Goal: Task Accomplishment & Management: Complete application form

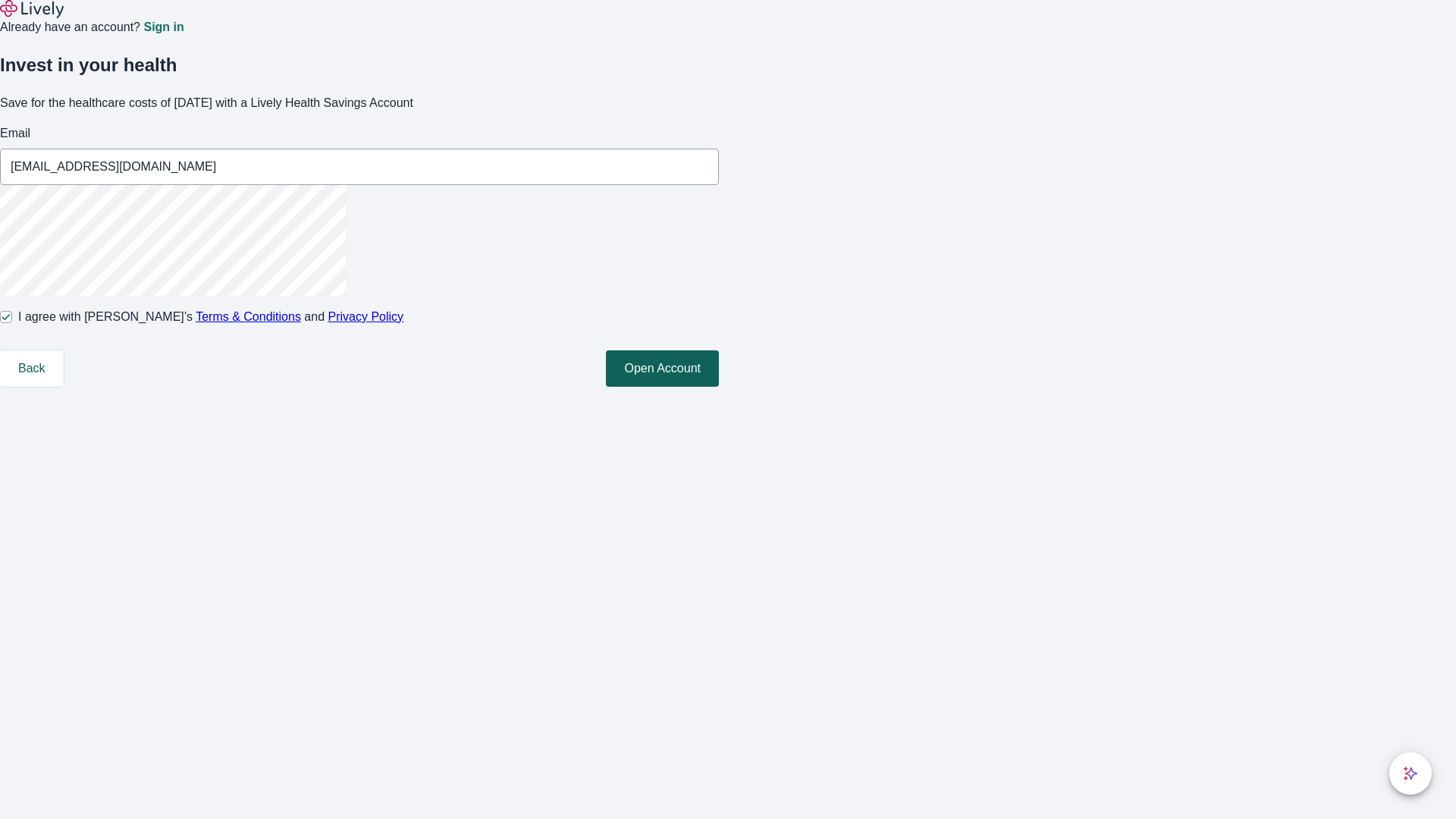
click at [719, 387] on button "Open Account" at bounding box center [662, 368] width 113 height 36
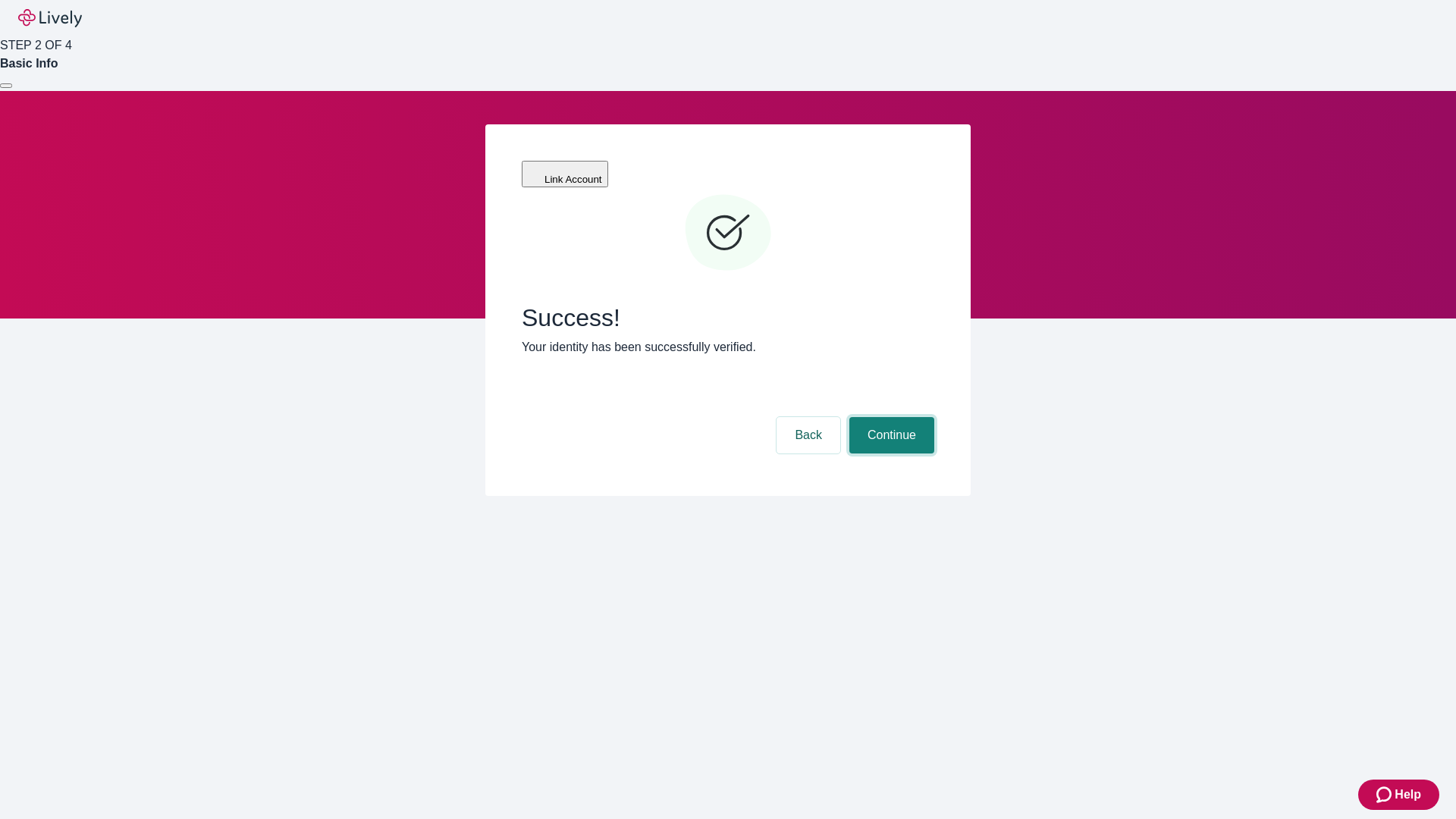
click at [889, 416] on button "Continue" at bounding box center [891, 435] width 85 height 36
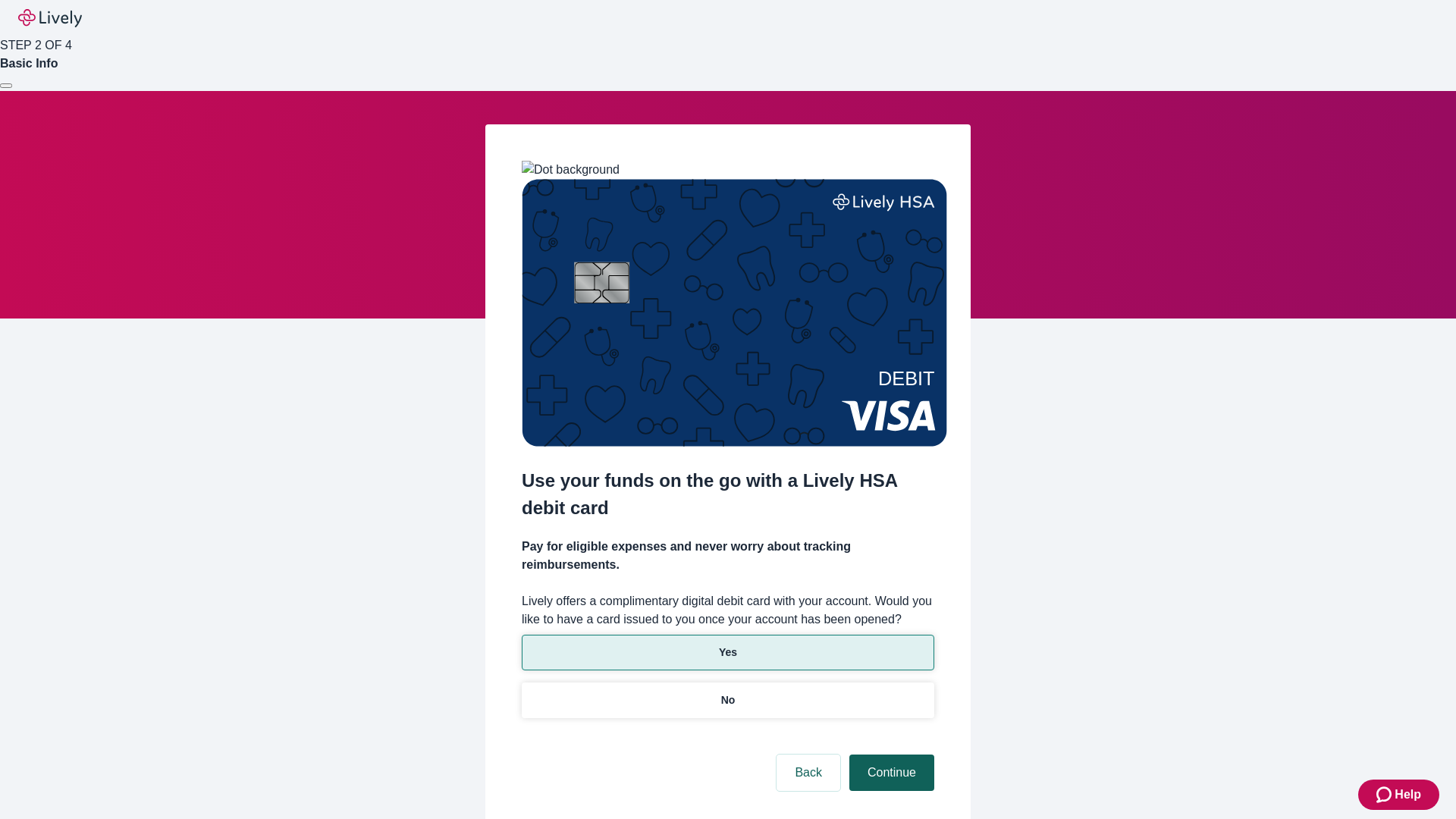
click at [727, 644] on p "Yes" at bounding box center [728, 652] width 18 height 16
click at [889, 754] on button "Continue" at bounding box center [891, 772] width 85 height 36
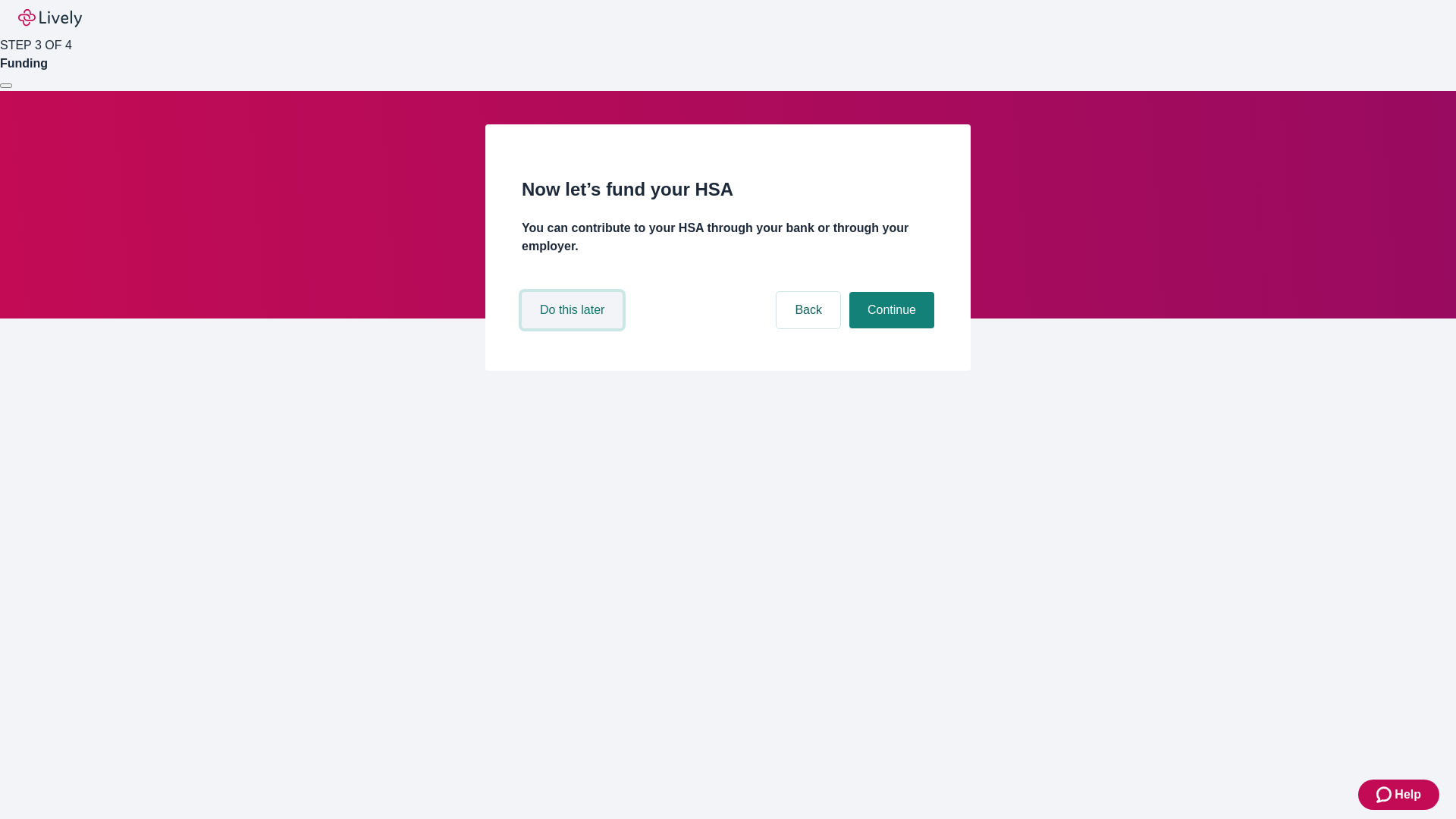
click at [574, 328] on button "Do this later" at bounding box center [572, 310] width 100 height 36
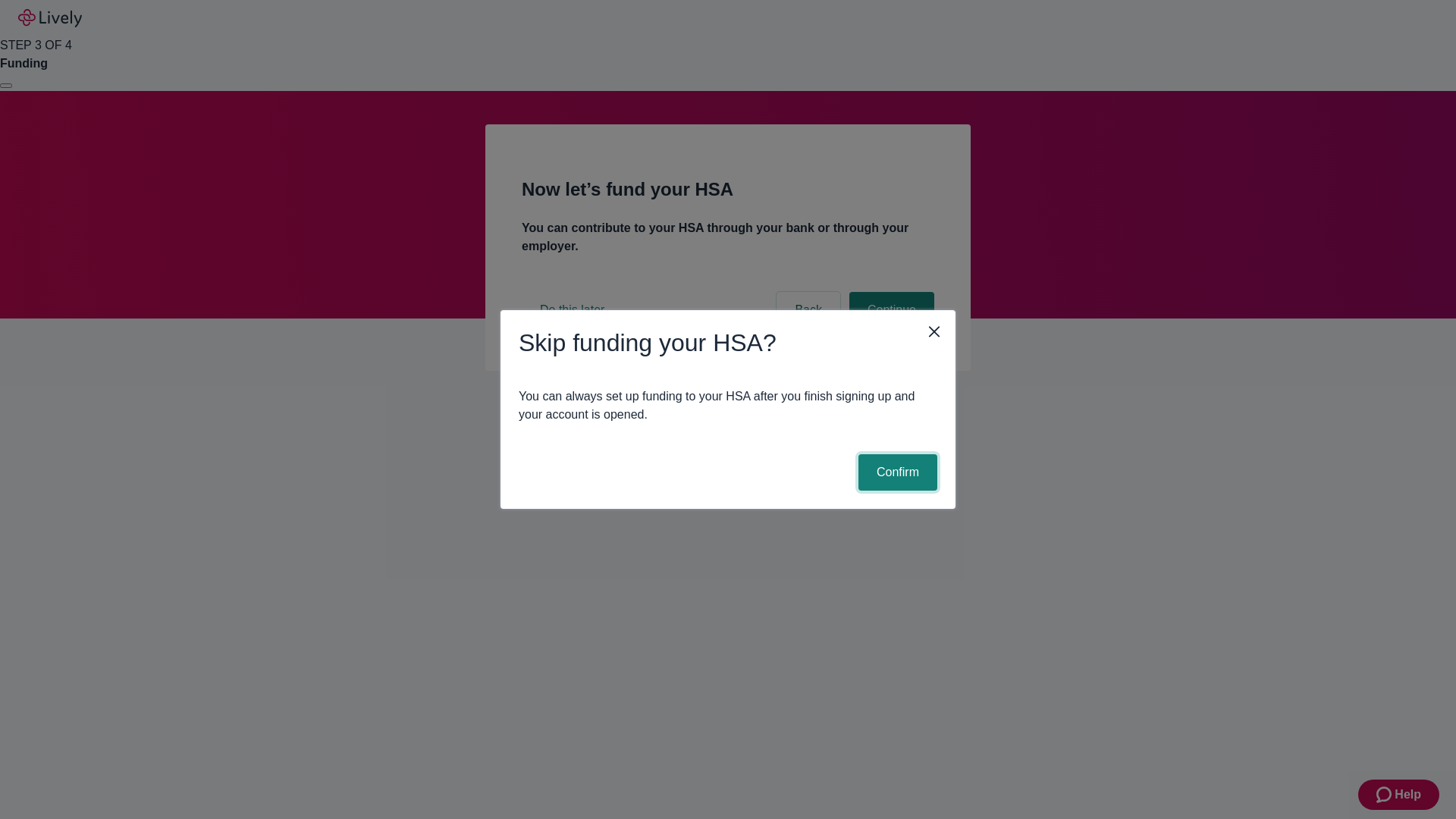
click at [896, 472] on button "Confirm" at bounding box center [898, 472] width 79 height 36
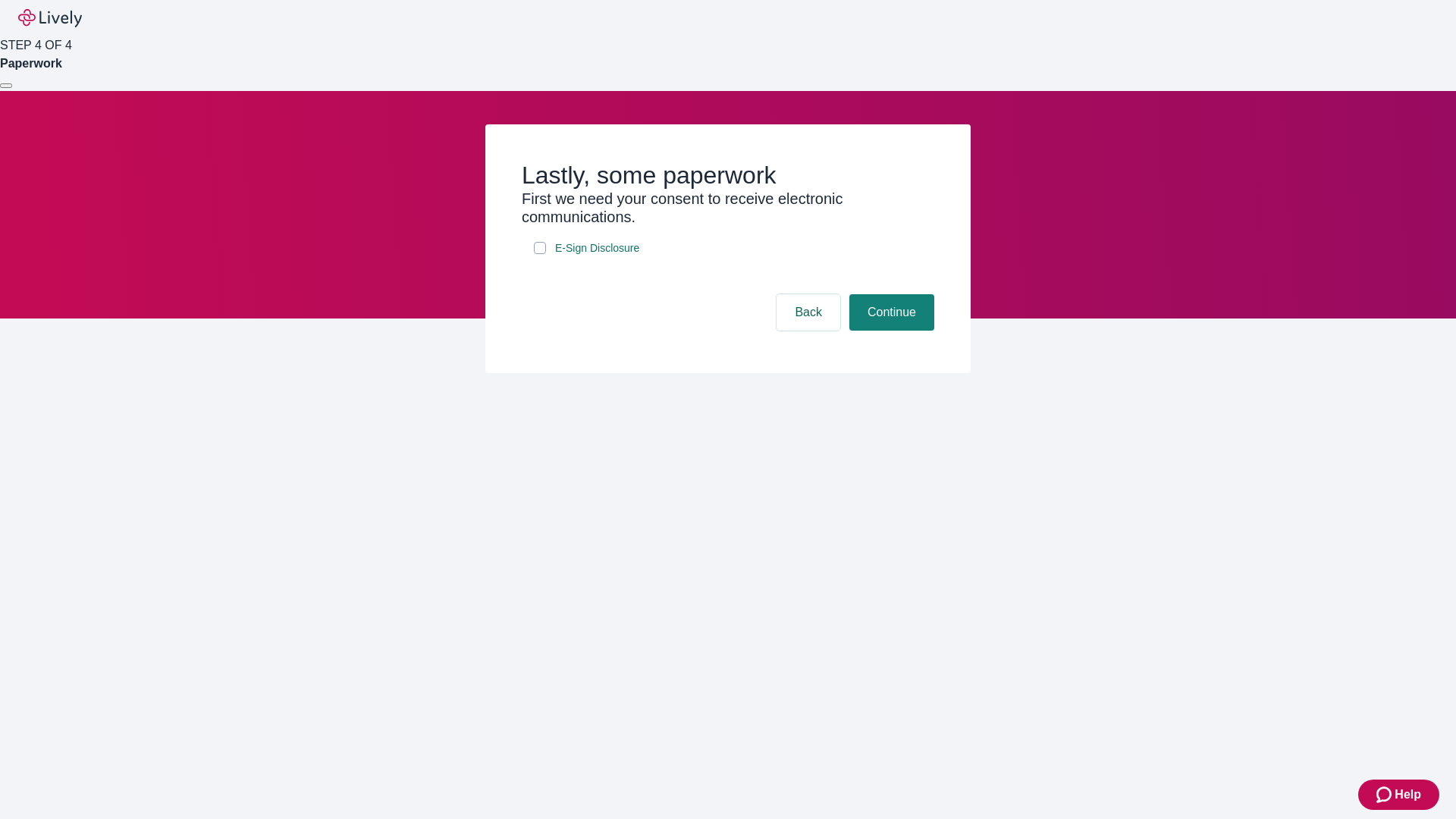
click at [540, 254] on input "E-Sign Disclosure" at bounding box center [539, 248] width 12 height 12
checkbox input "true"
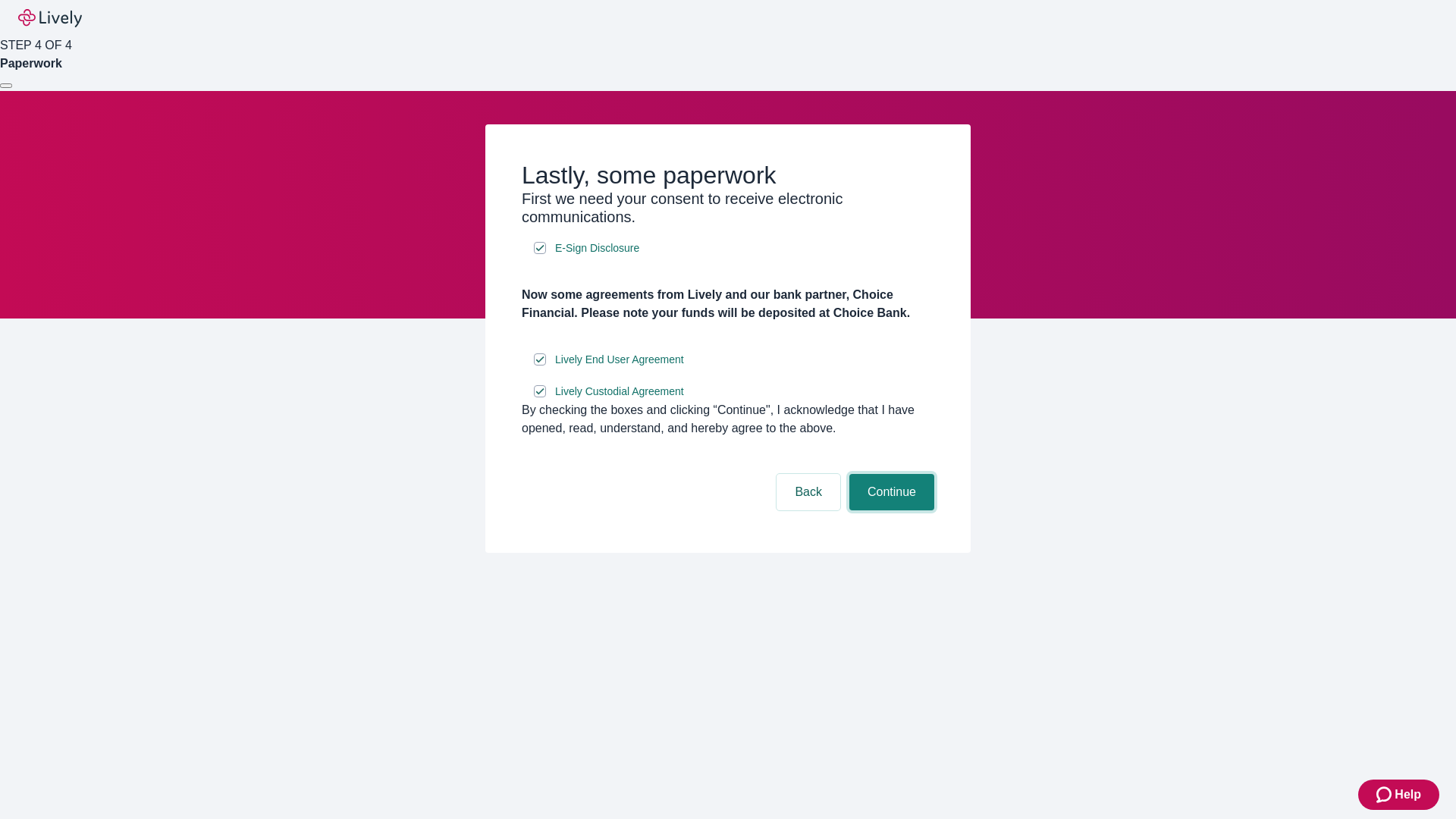
click at [889, 510] on button "Continue" at bounding box center [891, 492] width 85 height 36
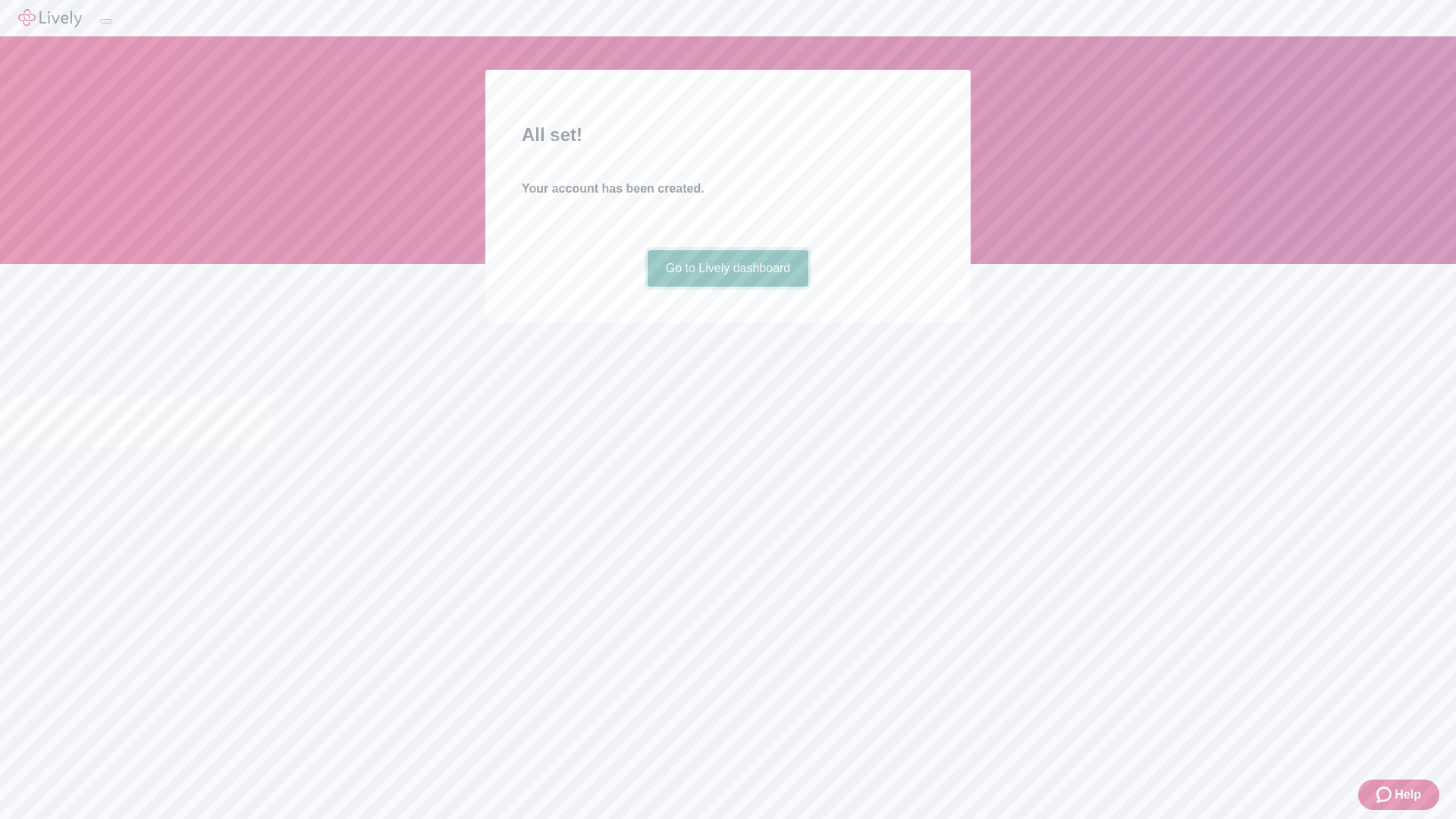
click at [727, 286] on link "Go to Lively dashboard" at bounding box center [728, 268] width 161 height 36
